Goal: Browse casually: Explore the website without a specific task or goal

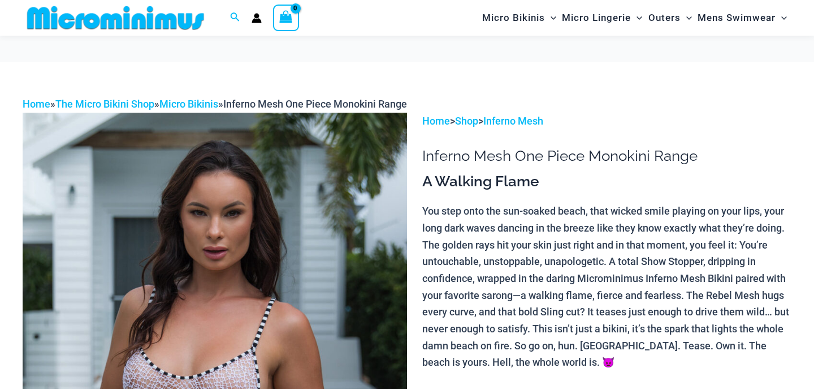
scroll to position [340, 0]
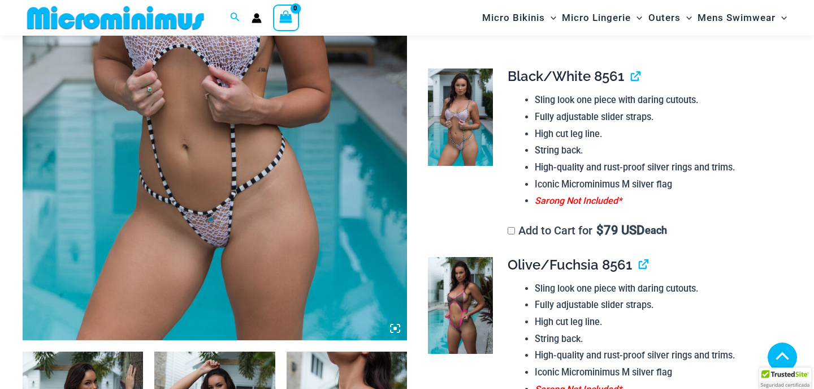
click at [317, 183] on img at bounding box center [215, 51] width 385 height 577
click at [394, 325] on icon at bounding box center [395, 328] width 10 height 10
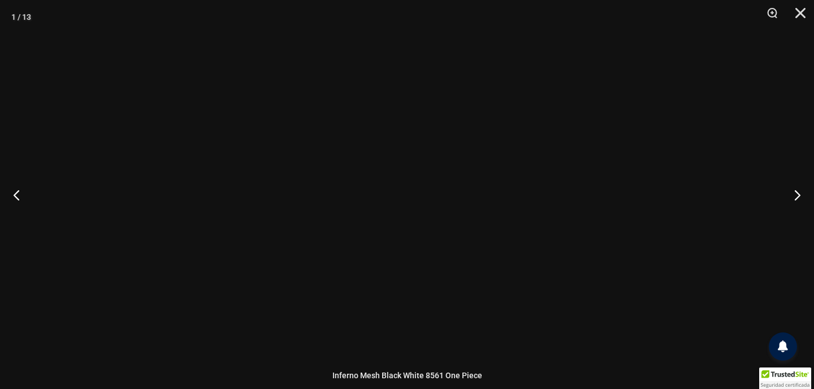
click at [394, 325] on div at bounding box center [407, 194] width 214 height 321
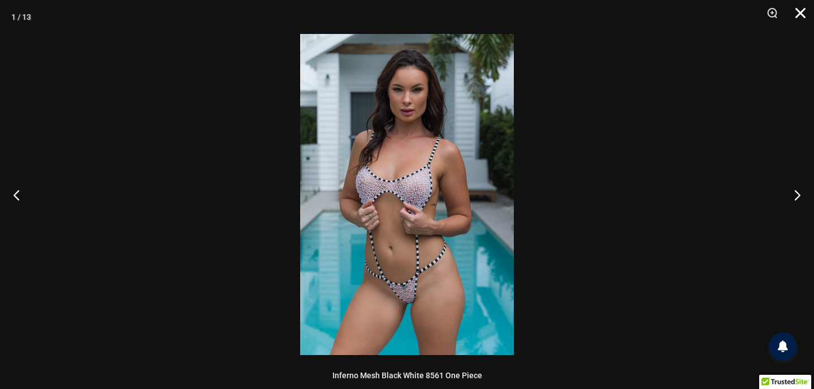
click at [798, 12] on button "Close" at bounding box center [797, 17] width 28 height 34
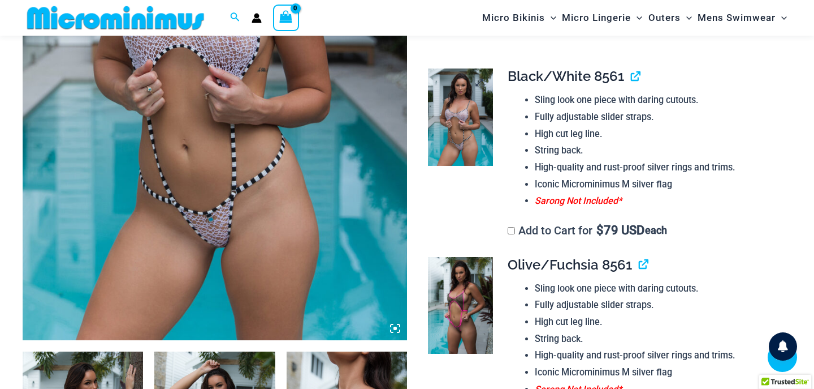
click at [470, 133] on img at bounding box center [460, 116] width 64 height 97
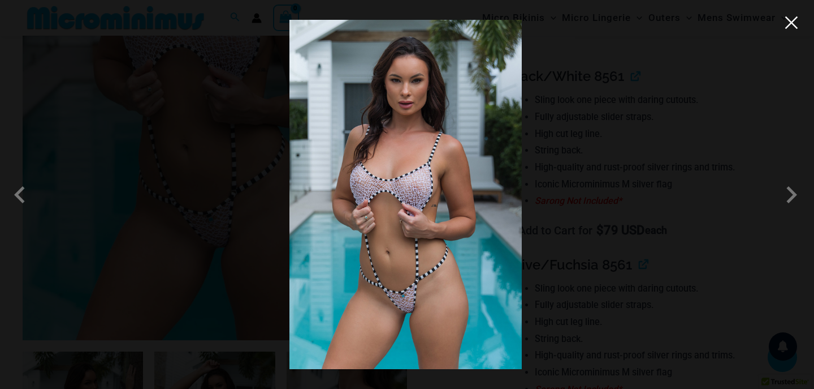
click at [793, 25] on button "Close" at bounding box center [791, 22] width 17 height 17
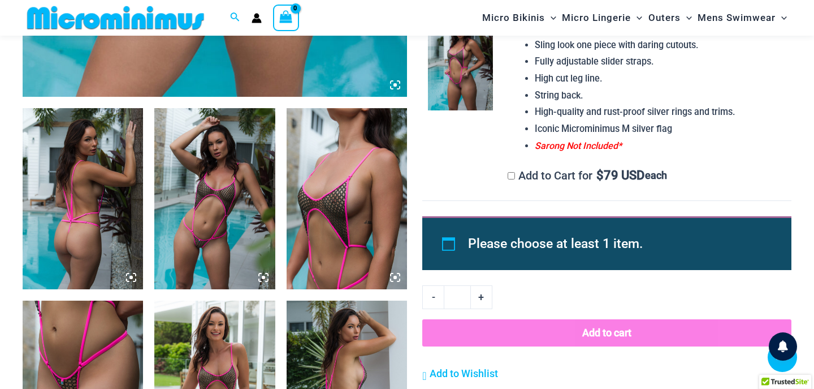
scroll to position [572, 0]
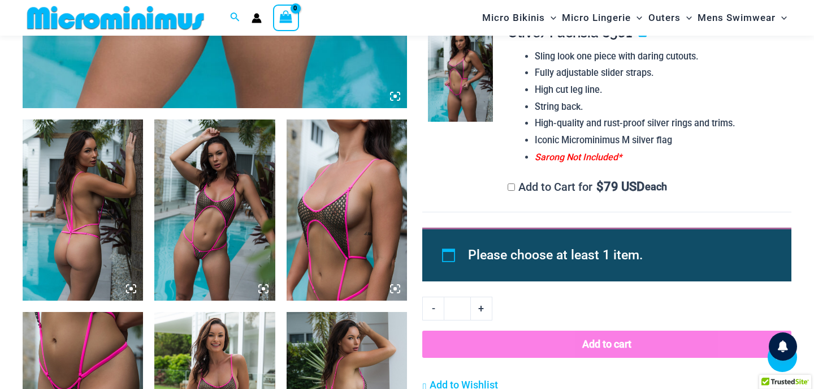
click at [461, 102] on img at bounding box center [460, 73] width 64 height 97
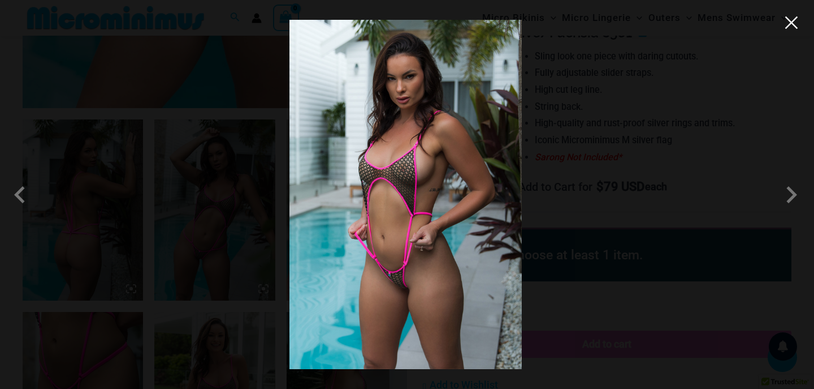
click at [788, 25] on button "Close" at bounding box center [791, 22] width 17 height 17
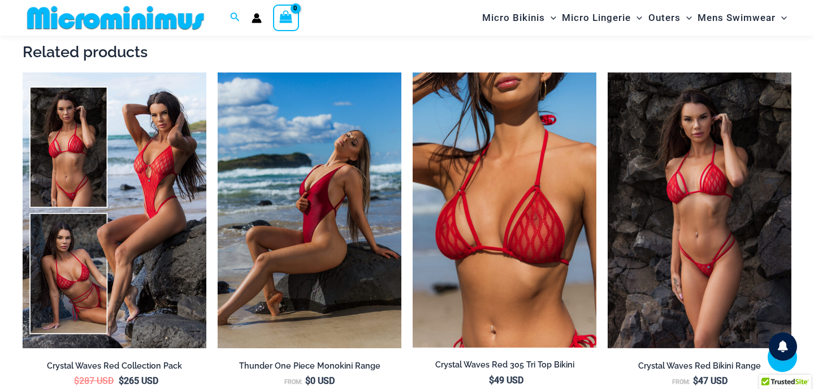
scroll to position [1838, 0]
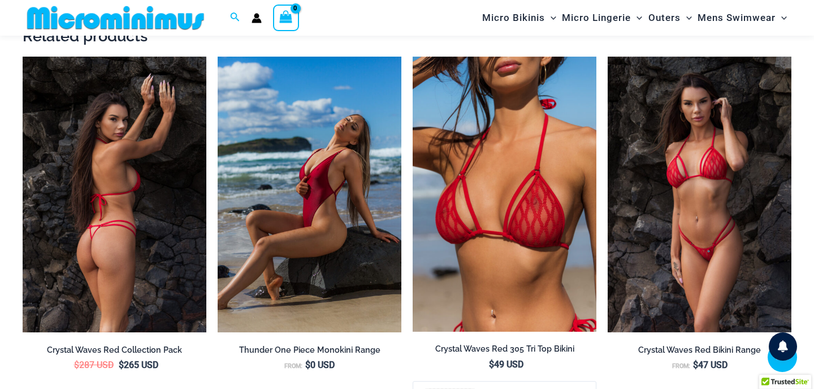
click at [167, 138] on img at bounding box center [115, 195] width 184 height 276
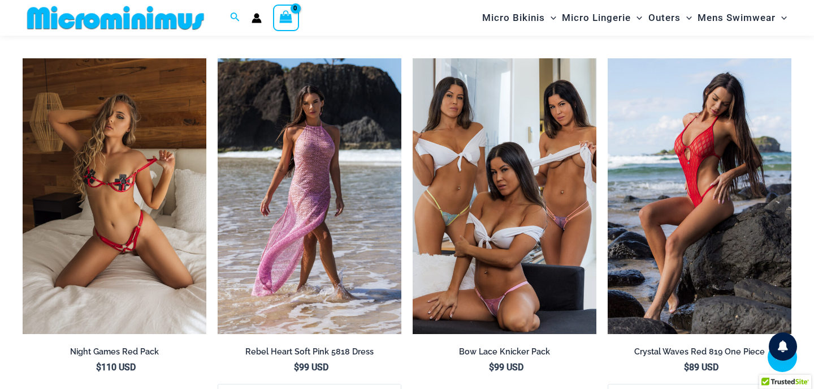
scroll to position [2641, 0]
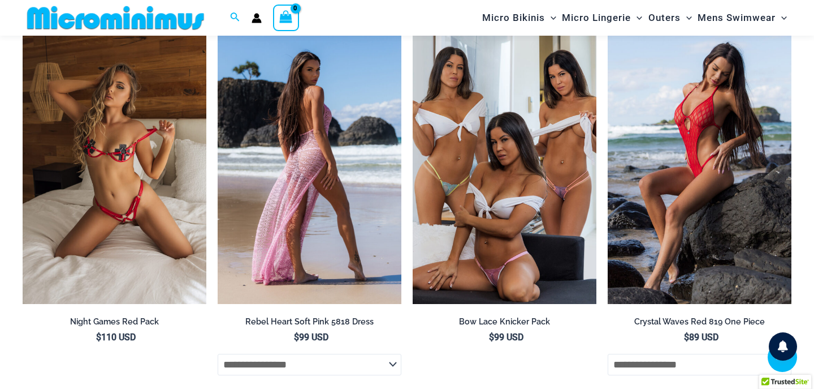
click at [330, 120] on img at bounding box center [310, 166] width 184 height 276
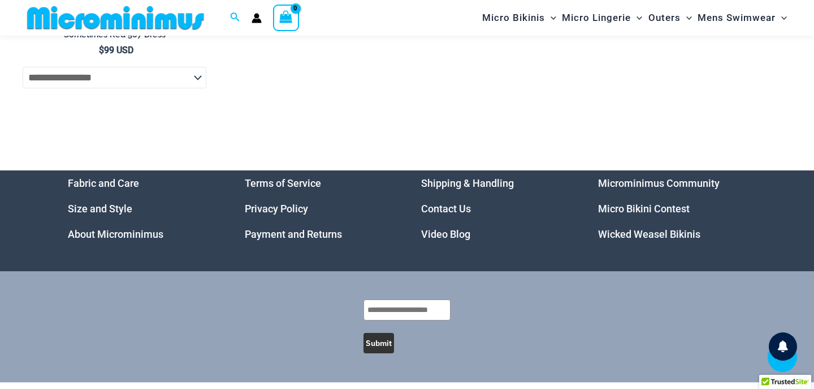
scroll to position [4173, 0]
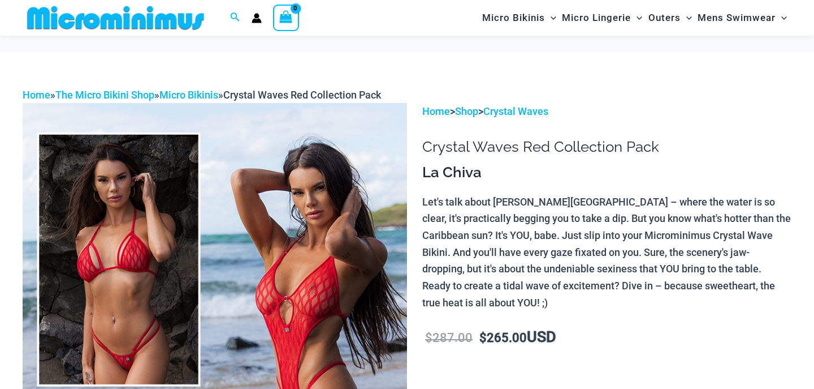
scroll to position [163, 0]
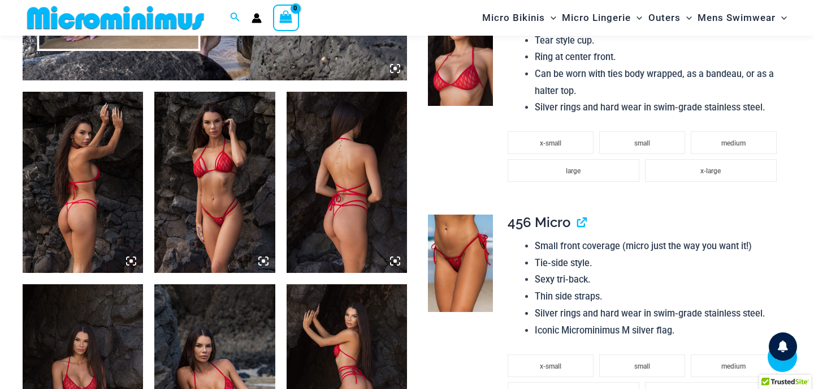
click at [112, 156] on img at bounding box center [83, 182] width 120 height 181
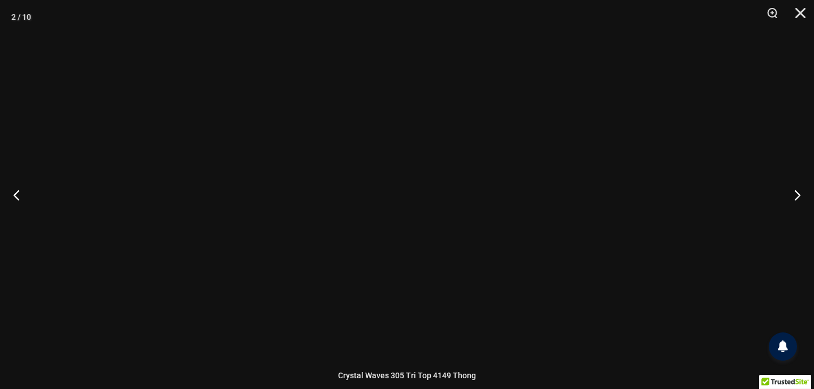
click at [112, 156] on div at bounding box center [407, 194] width 814 height 389
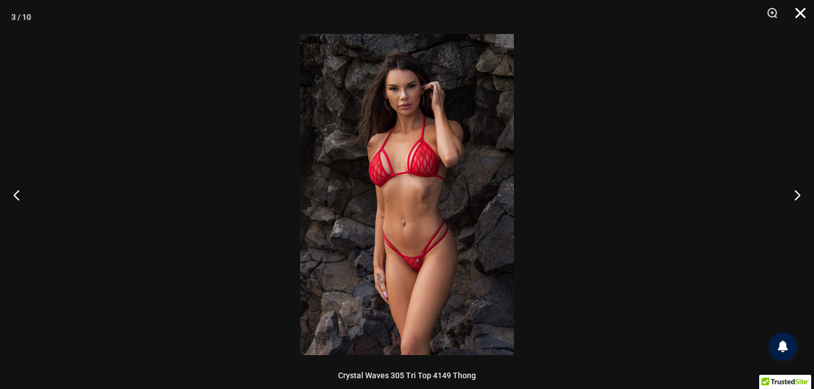
click at [802, 11] on button "Close" at bounding box center [797, 17] width 28 height 34
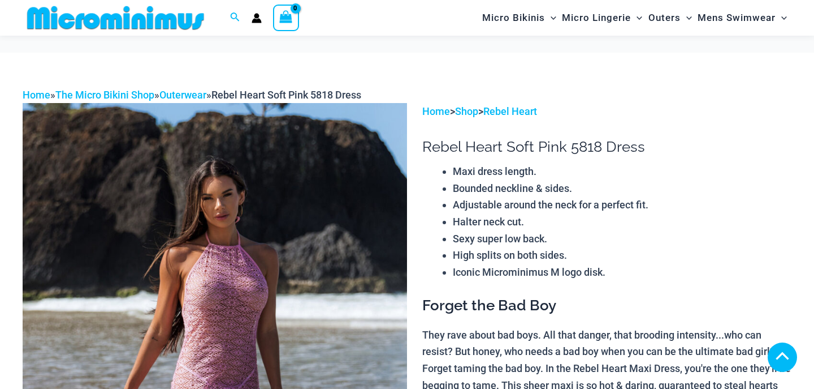
click at [357, 195] on img at bounding box center [215, 391] width 385 height 577
click at [356, 189] on img at bounding box center [215, 391] width 385 height 577
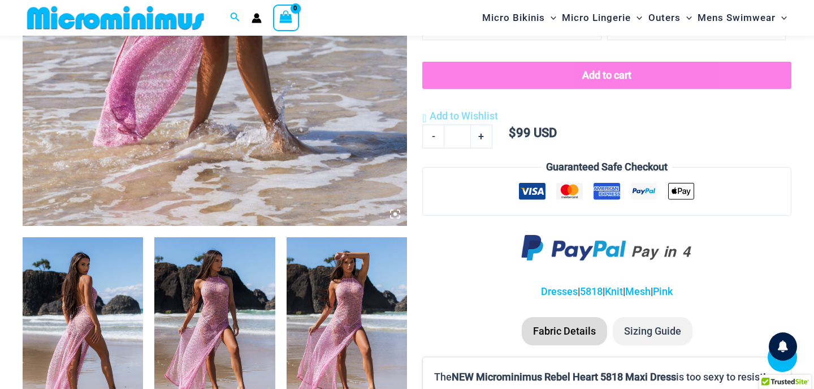
click at [394, 211] on icon at bounding box center [395, 214] width 10 height 10
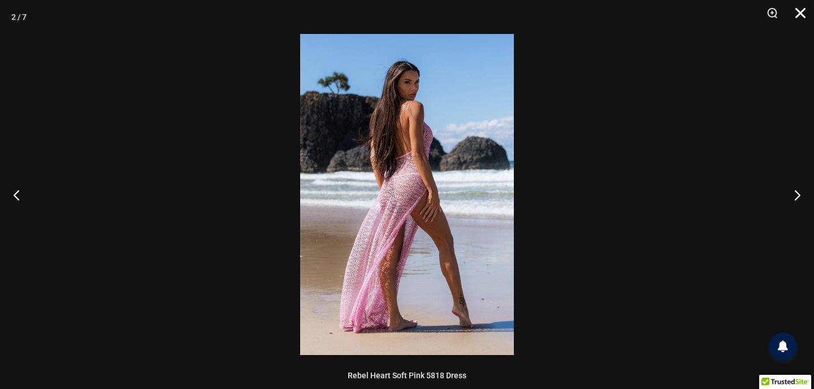
click at [803, 6] on button "Close" at bounding box center [797, 17] width 28 height 34
